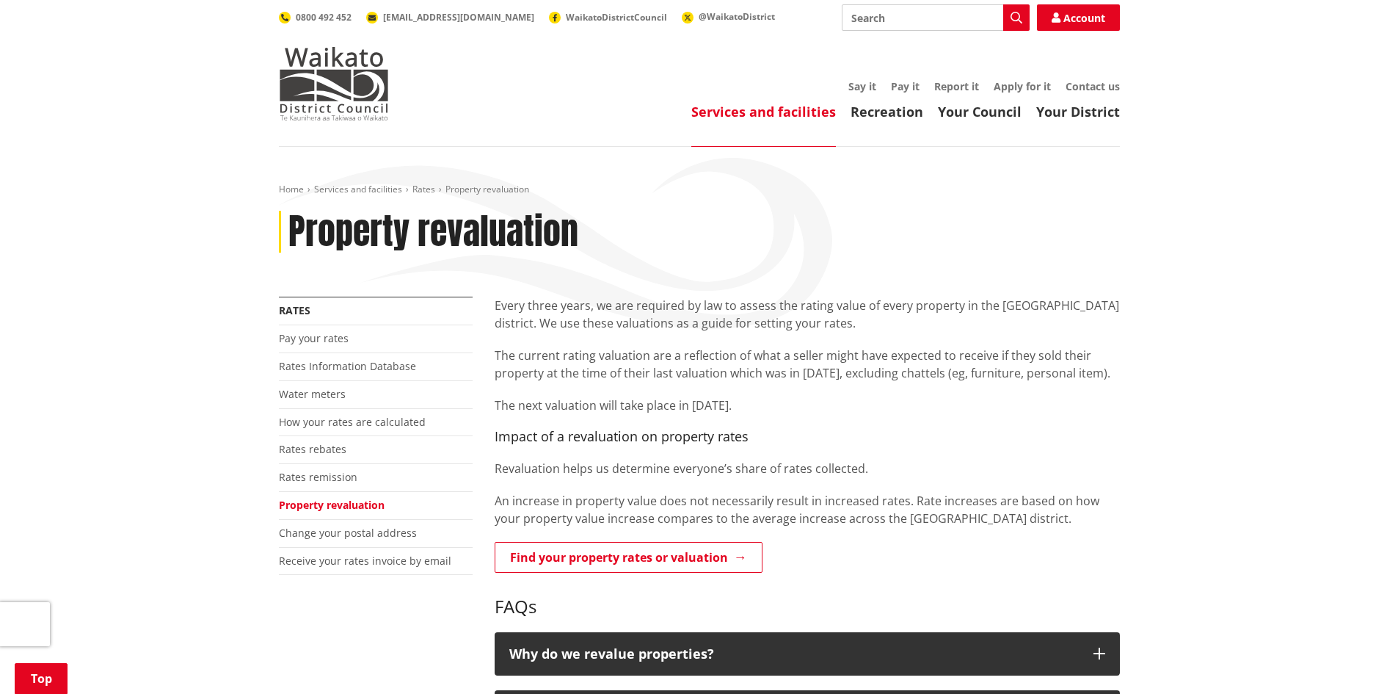
scroll to position [367, 0]
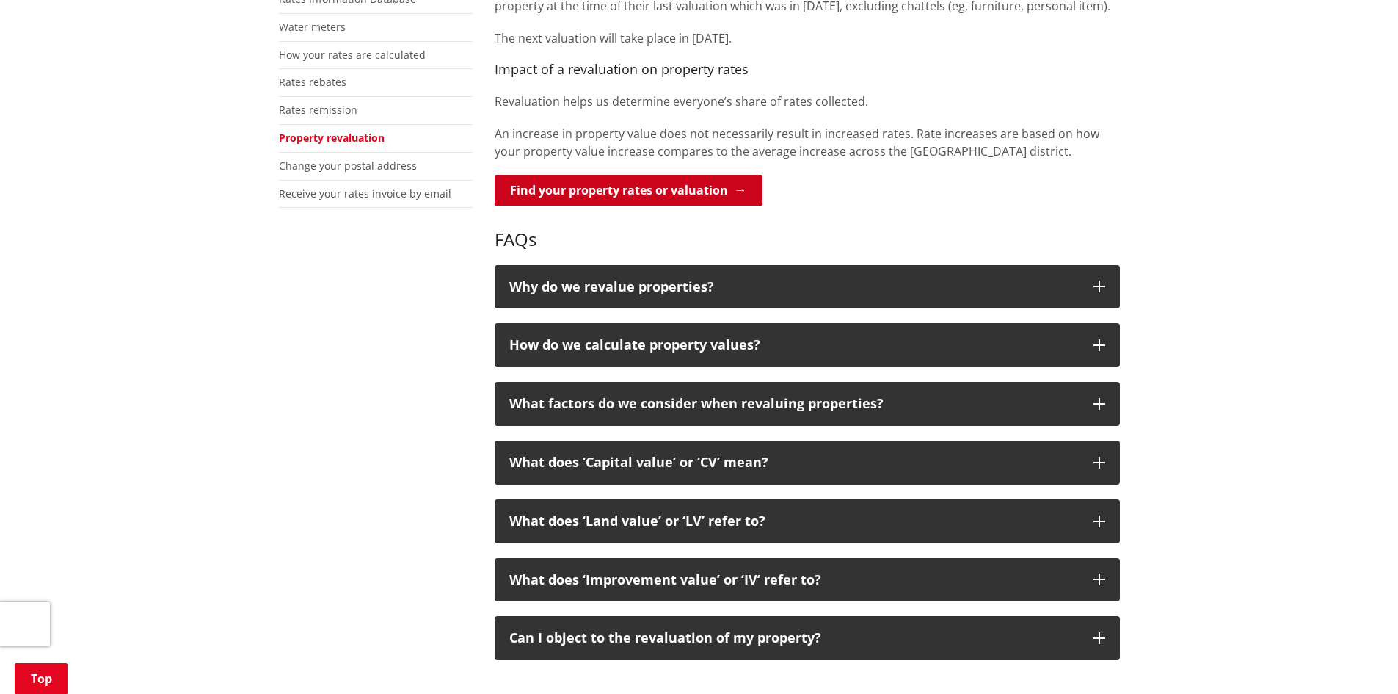
click at [718, 192] on link "Find your property rates or valuation" at bounding box center [629, 190] width 268 height 31
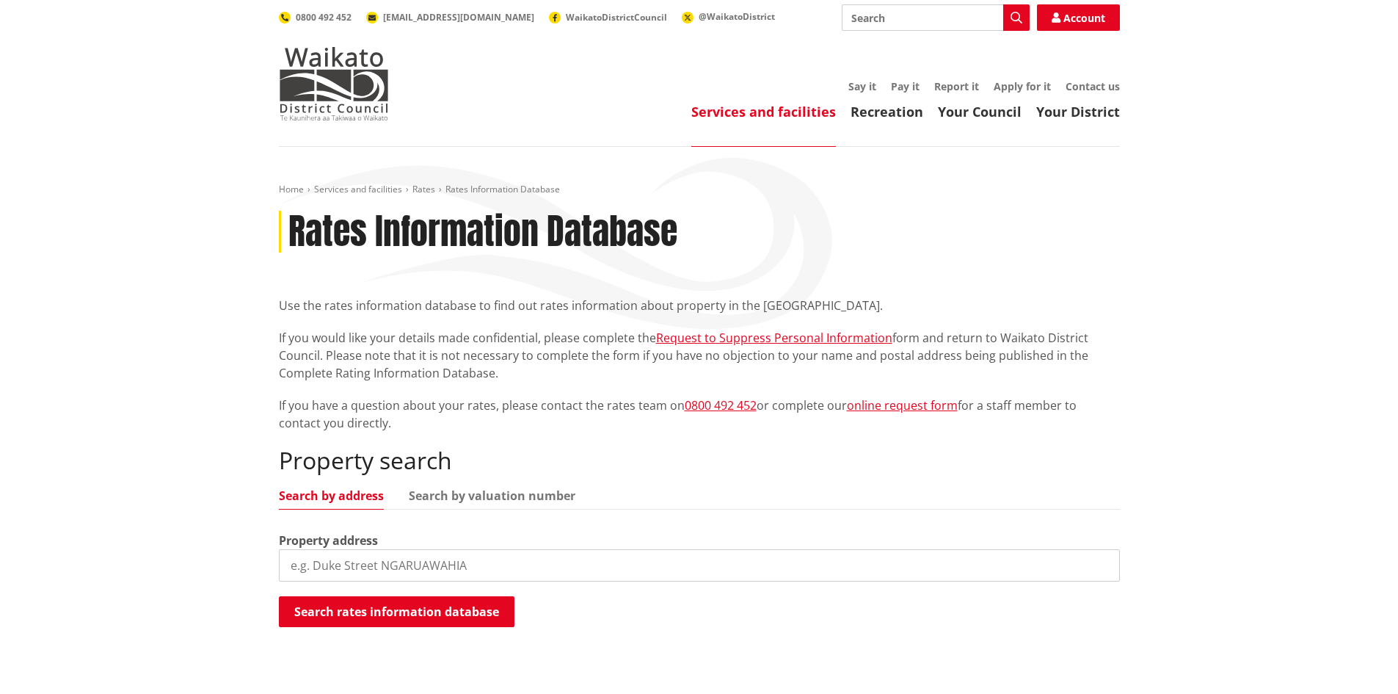
click at [468, 563] on input "search" at bounding box center [699, 565] width 841 height 32
paste input "90 Ulster Street, Hamilton"
click at [459, 611] on button "Search rates information database" at bounding box center [397, 611] width 236 height 31
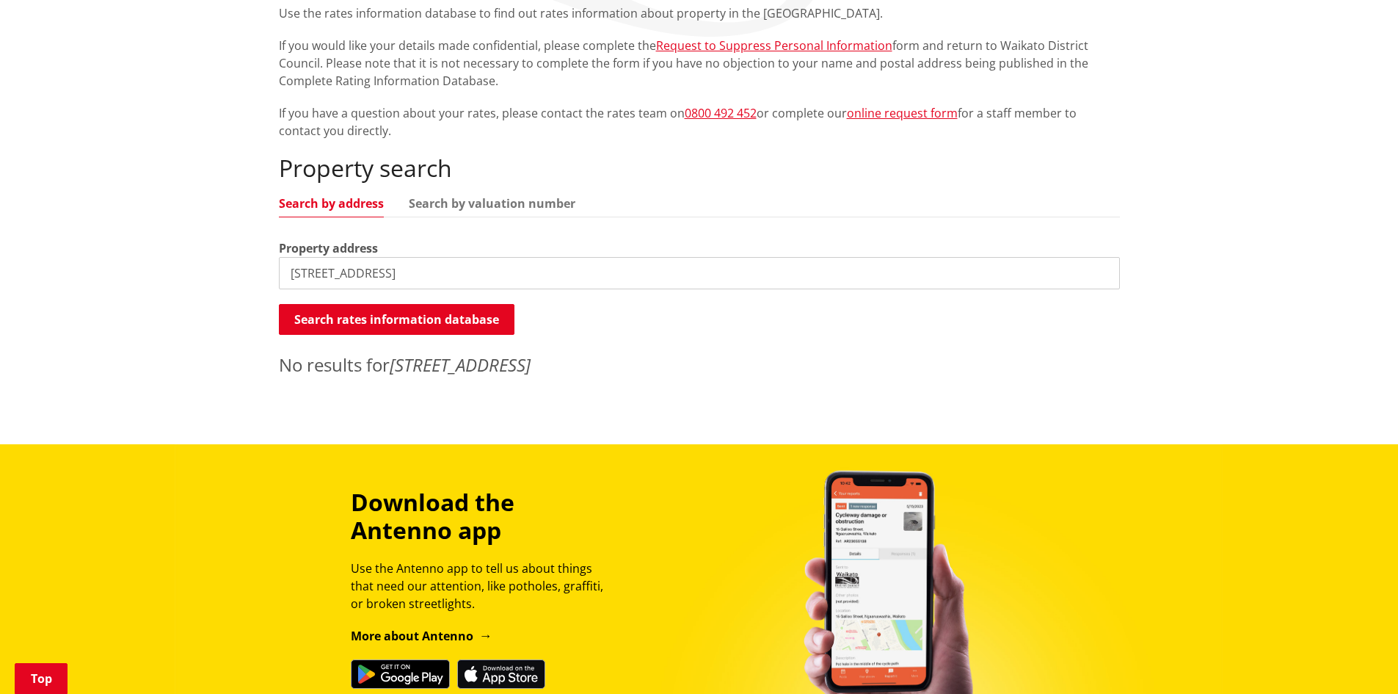
scroll to position [440, 0]
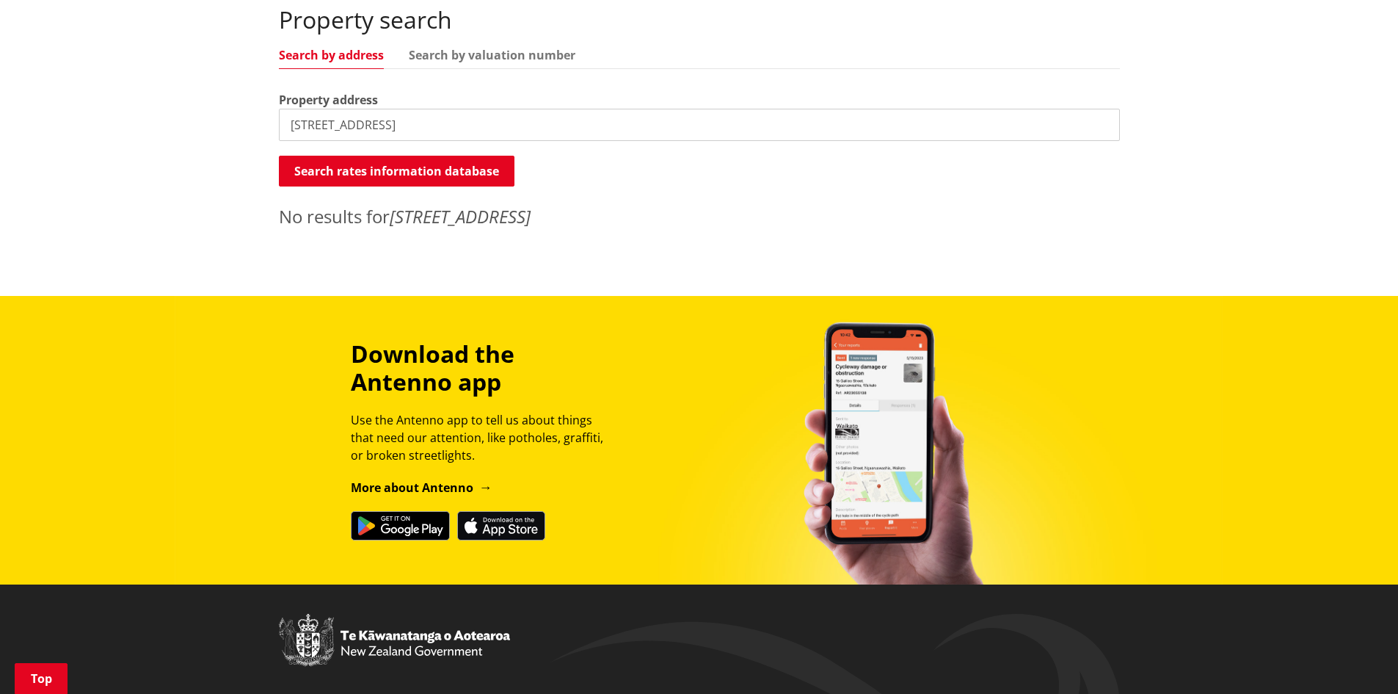
drag, startPoint x: 399, startPoint y: 127, endPoint x: 212, endPoint y: 124, distance: 187.2
click at [212, 124] on div "Home Services and facilities Rates Rates Information Database Rates Information…" at bounding box center [699, 0] width 1398 height 589
type input "9"
paste input "90 Ulster Street, Hamilton"
drag, startPoint x: 482, startPoint y: 131, endPoint x: 238, endPoint y: 128, distance: 243.7
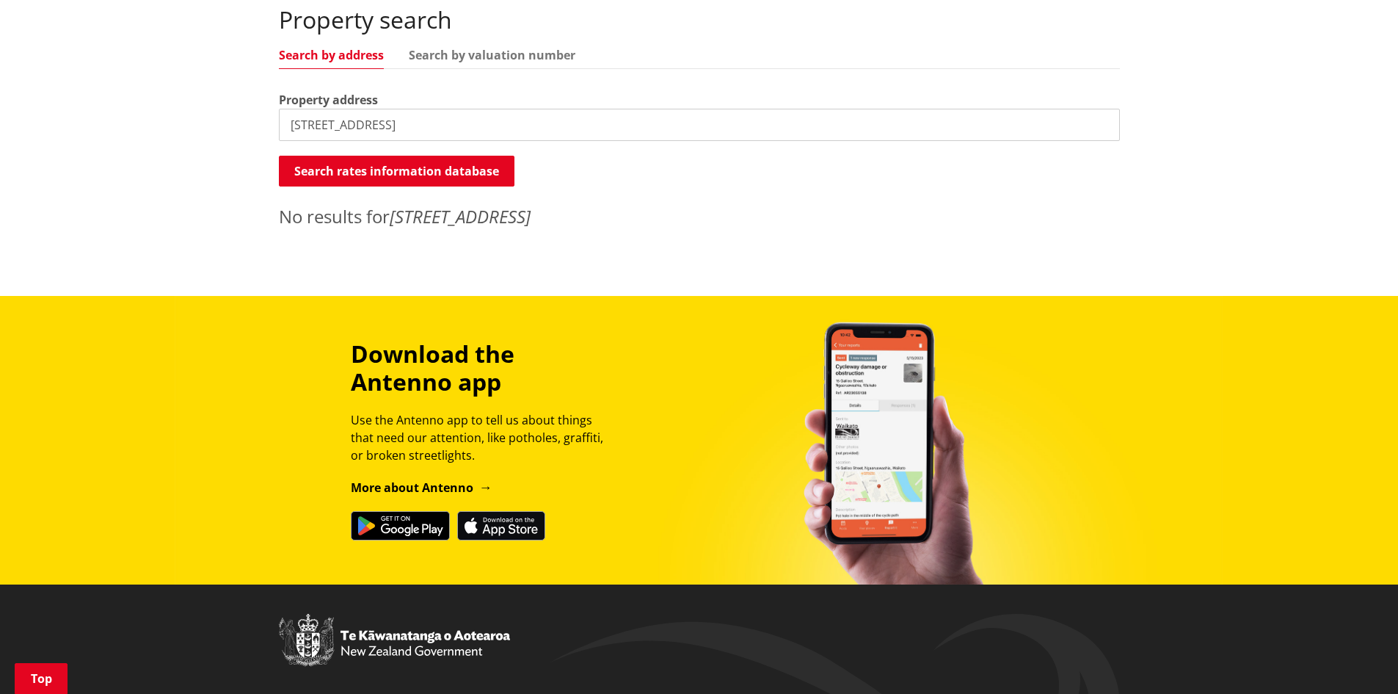
click at [238, 128] on div "Home Services and facilities Rates Rates Information Database Rates Information…" at bounding box center [699, 0] width 1398 height 589
paste input "search"
type input "90 Ulster Street"
click at [418, 171] on button "Search rates information database" at bounding box center [397, 171] width 236 height 31
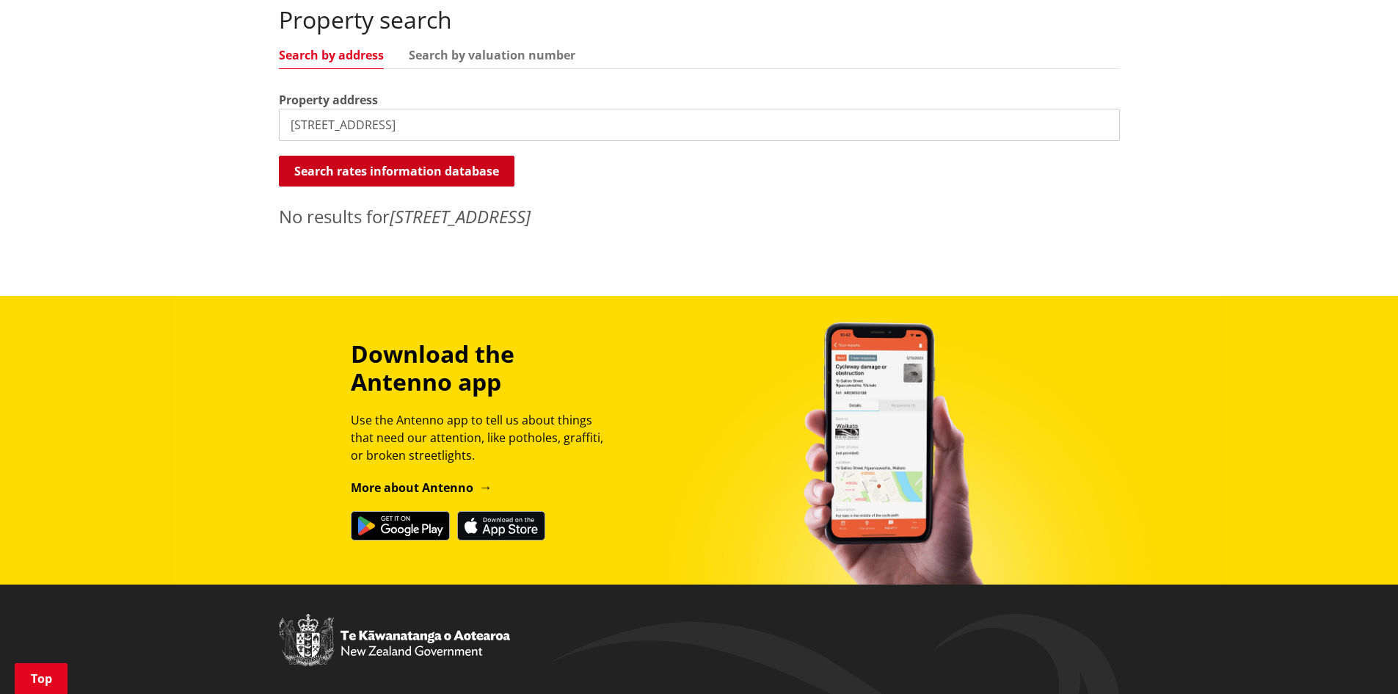
click at [418, 171] on button "Search rates information database" at bounding box center [397, 171] width 236 height 31
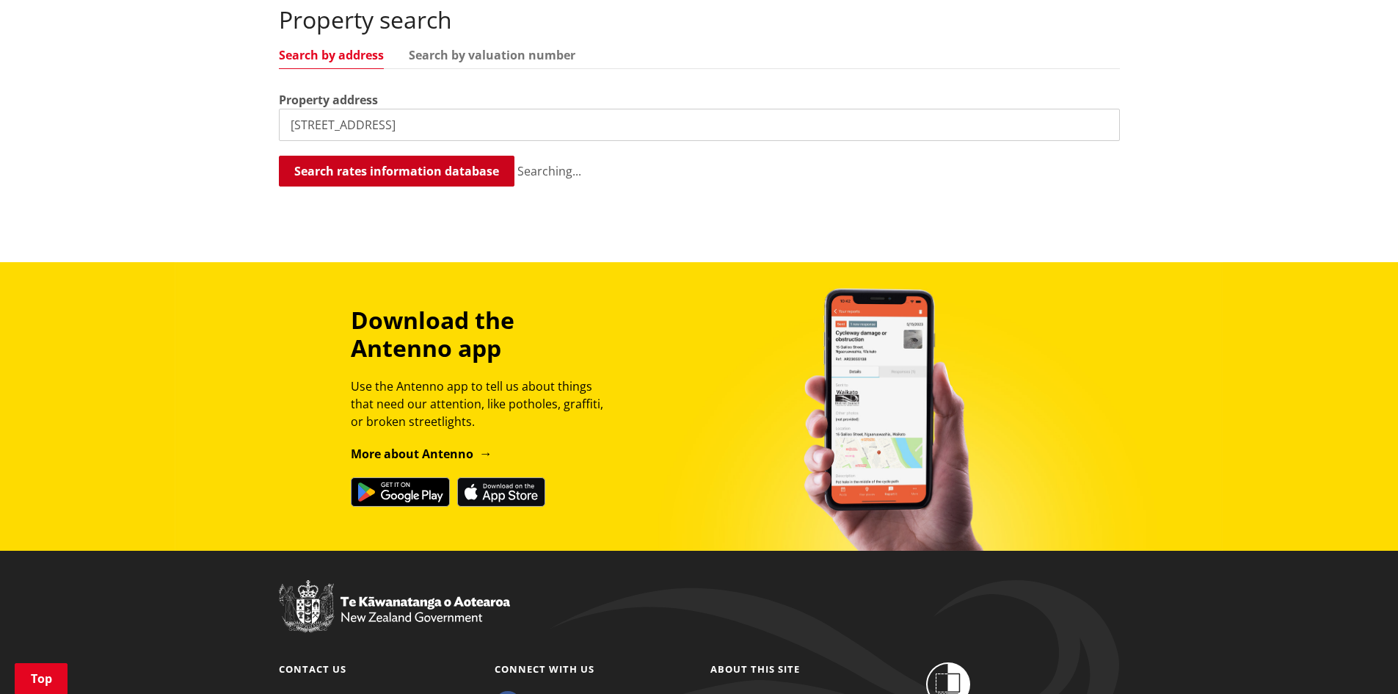
click at [418, 171] on button "Search rates information database" at bounding box center [397, 171] width 236 height 31
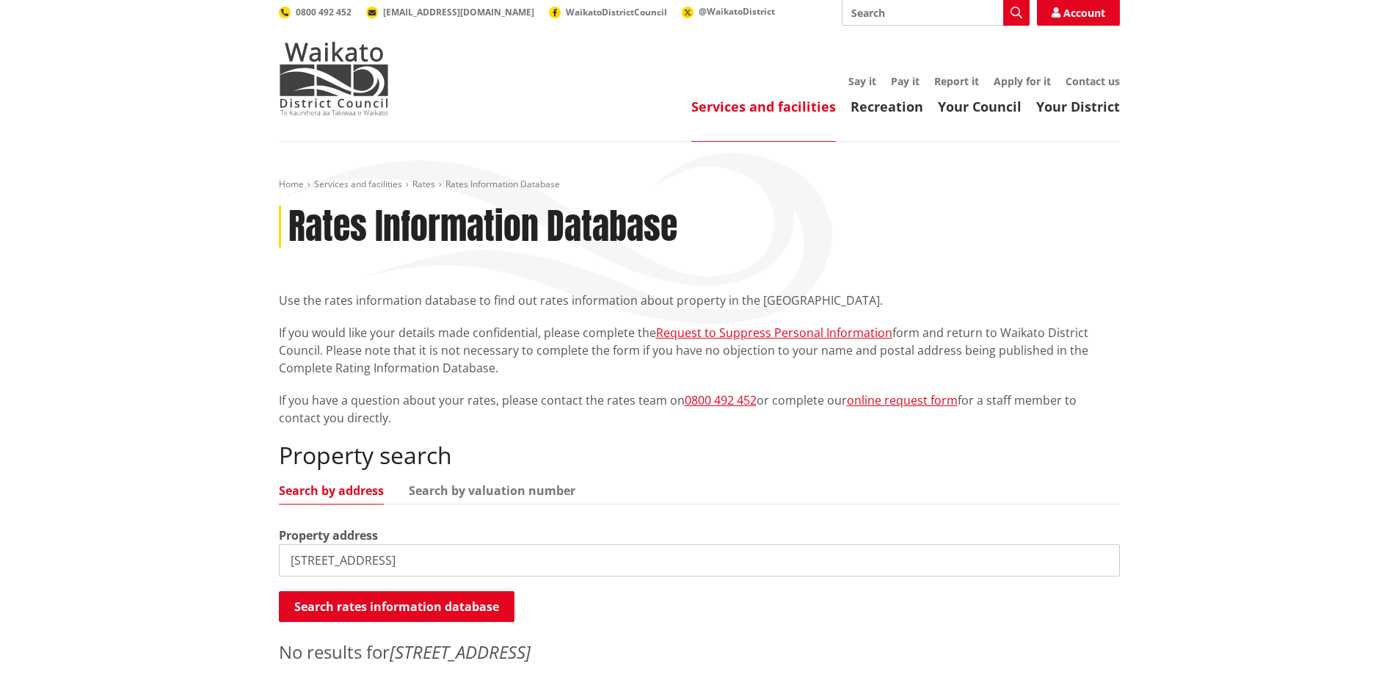
scroll to position [0, 0]
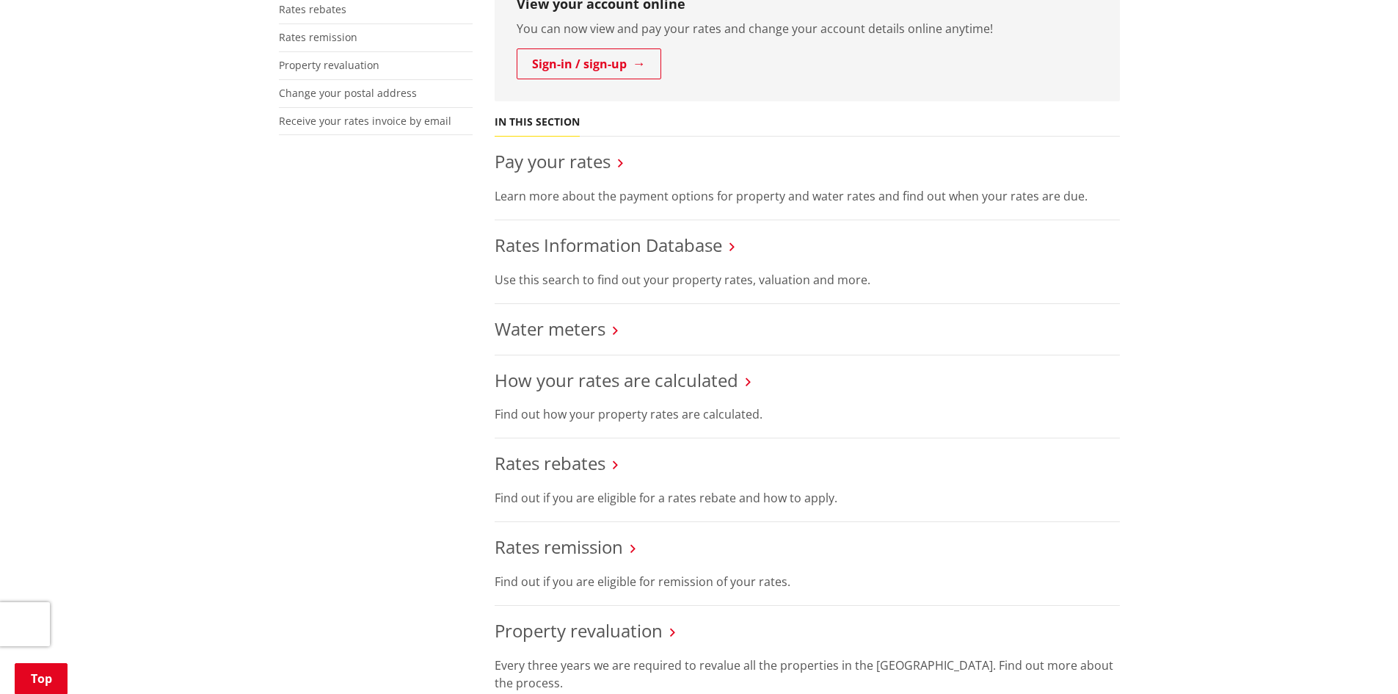
scroll to position [440, 0]
click at [595, 247] on link "Rates Information Database" at bounding box center [609, 244] width 228 height 24
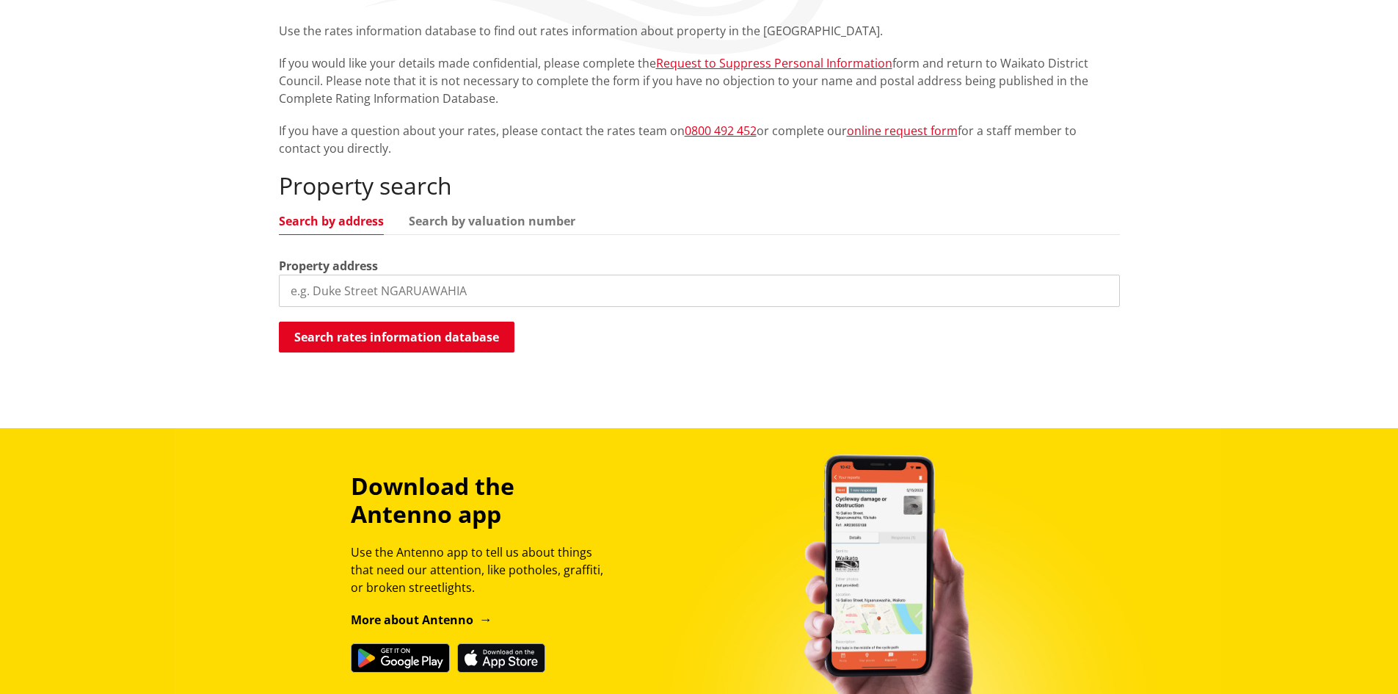
scroll to position [367, 0]
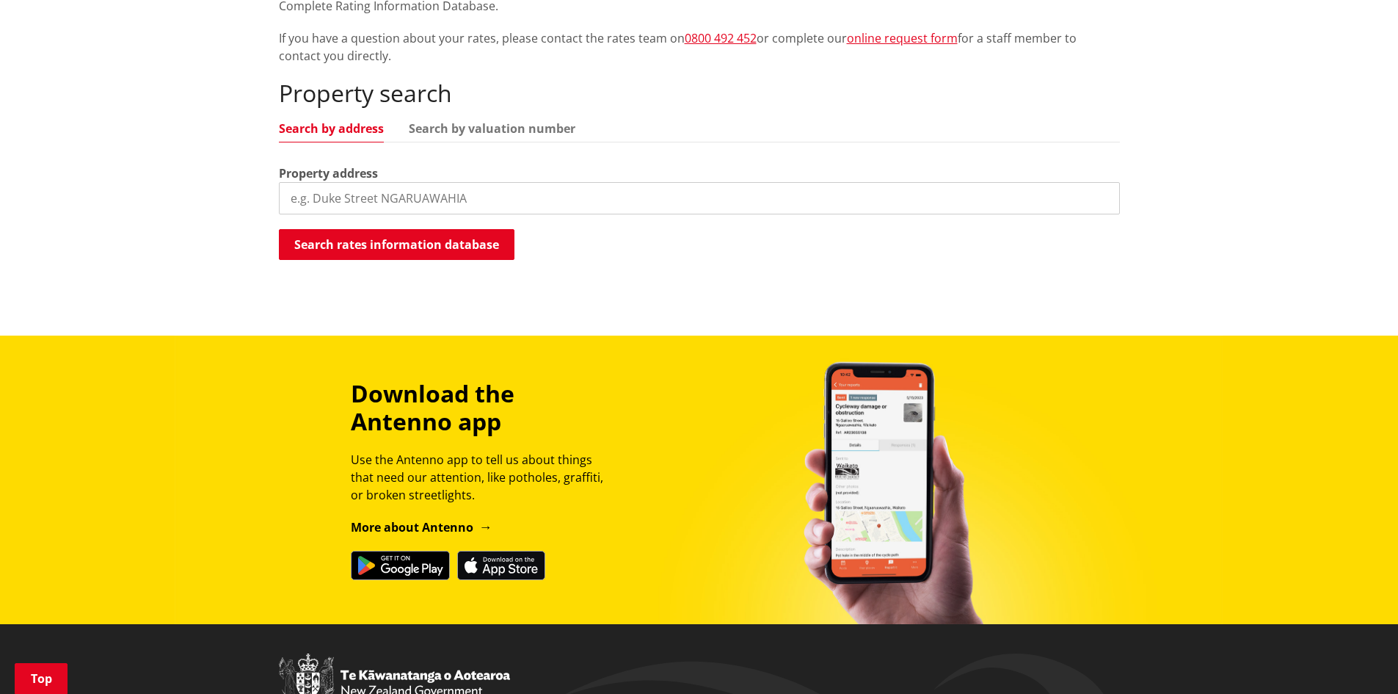
click at [444, 195] on input "search" at bounding box center [699, 198] width 841 height 32
click at [446, 191] on input "search" at bounding box center [699, 198] width 841 height 32
paste input "10A Talbot Street, Rangiriri"
click at [298, 200] on input "10A Talbot Street" at bounding box center [699, 198] width 841 height 32
type input "10A Talbot Street"
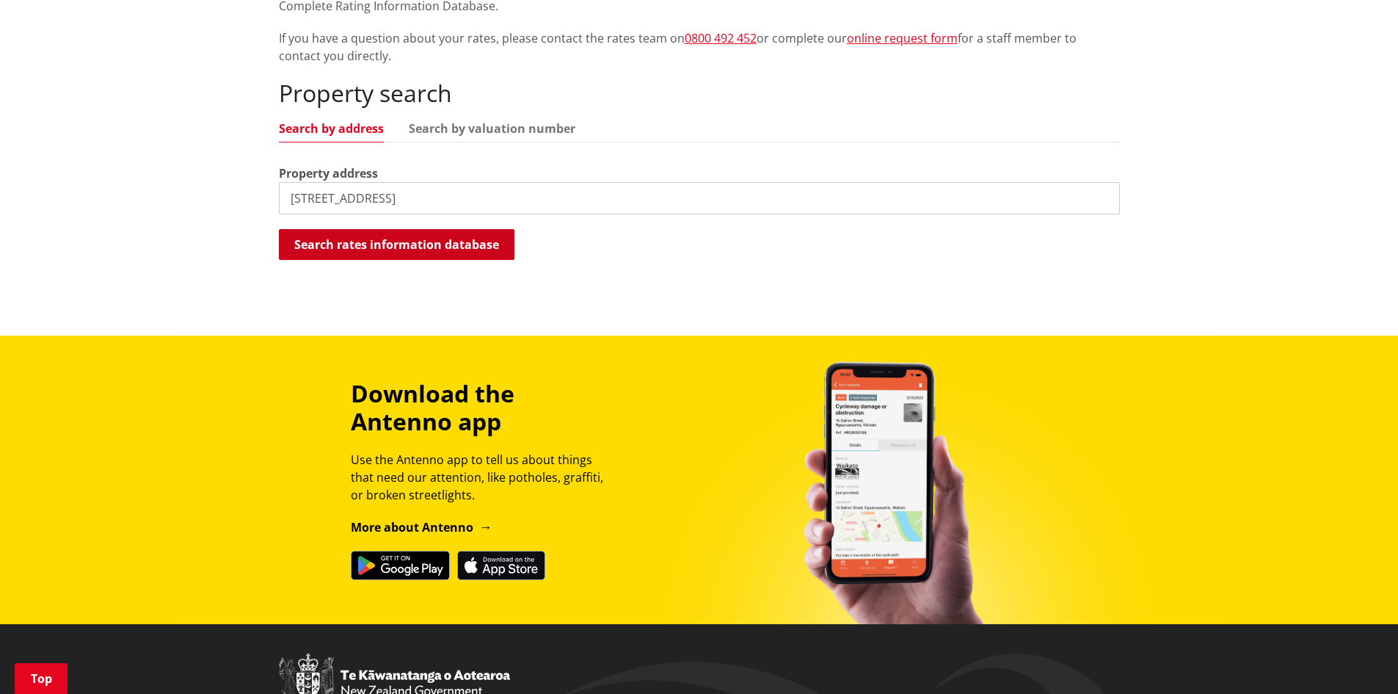
click at [371, 244] on button "Search rates information database" at bounding box center [397, 244] width 236 height 31
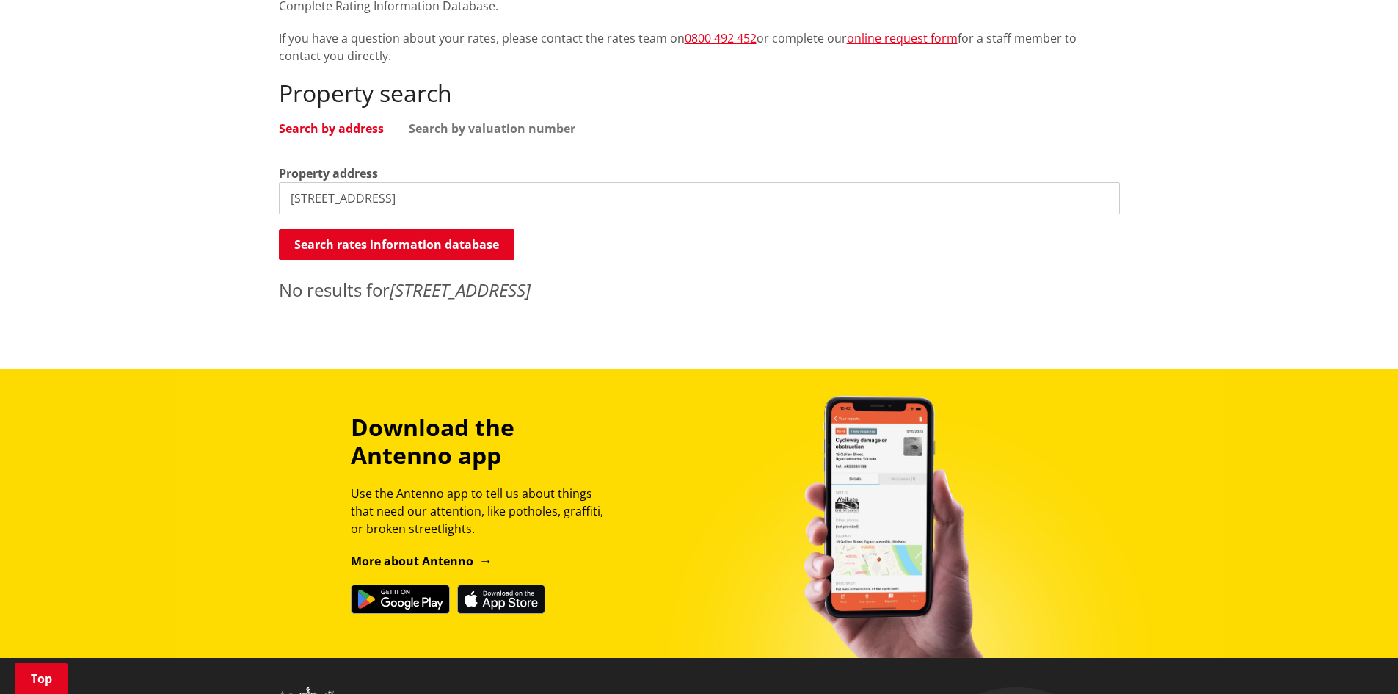
click at [414, 198] on input "10A Talbot Street" at bounding box center [699, 198] width 841 height 32
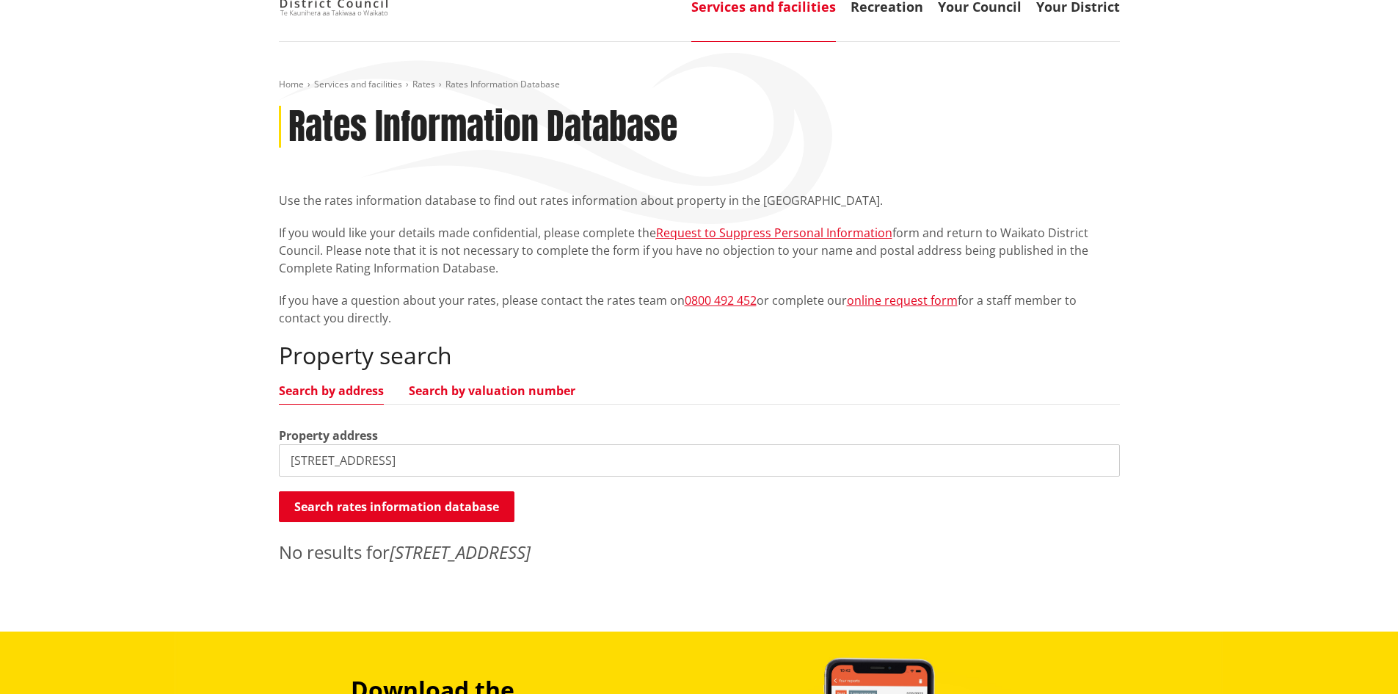
scroll to position [73, 0]
